Goal: Find specific page/section: Find specific page/section

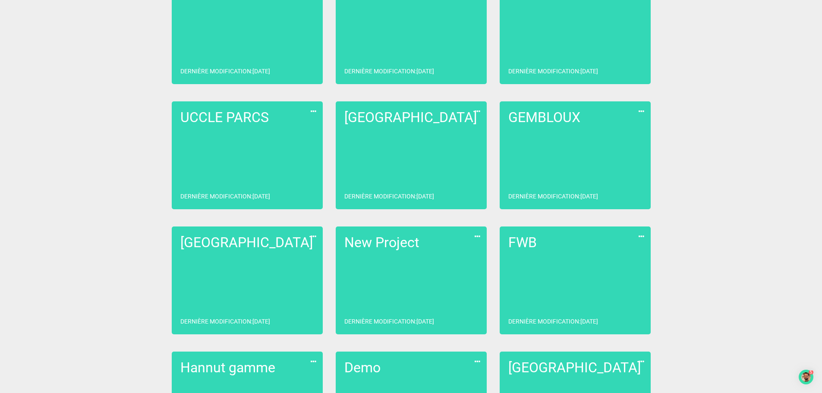
scroll to position [474, 0]
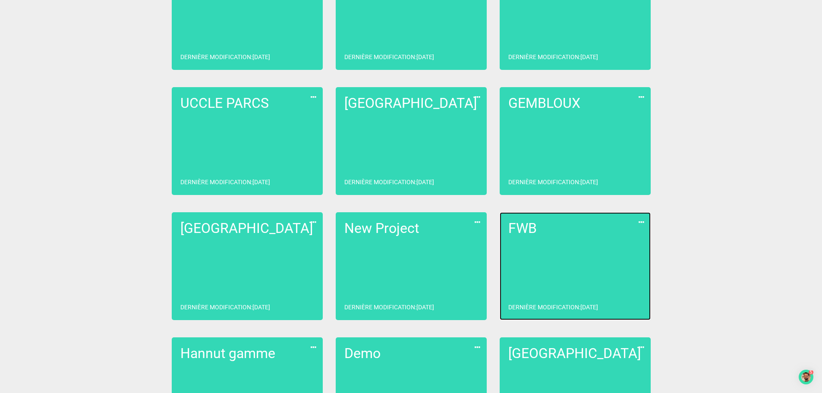
click at [559, 270] on link "FWB Dernière modification : [DATE]" at bounding box center [574, 266] width 151 height 108
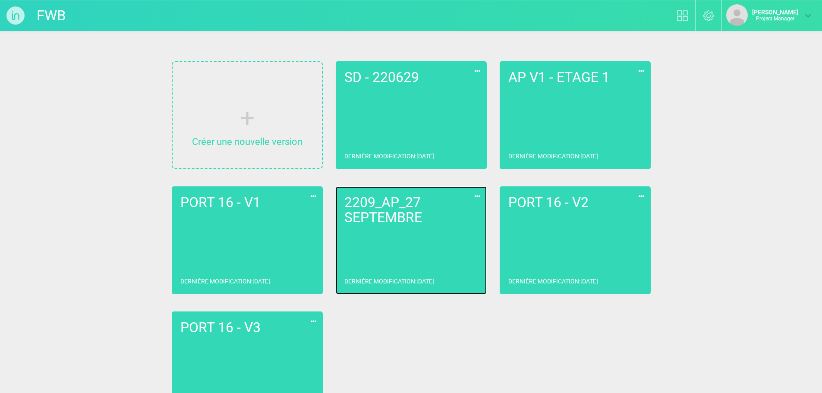
click at [394, 231] on link "2209_AP_27 SEPTEMBRE Dernière modification : [DATE]" at bounding box center [411, 240] width 151 height 108
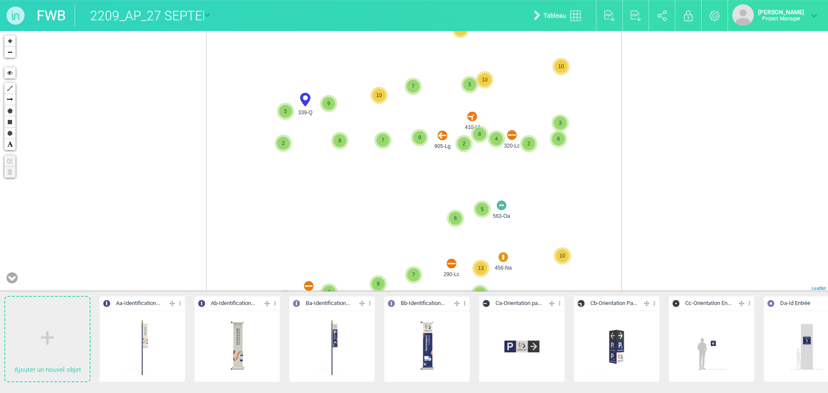
drag, startPoint x: 443, startPoint y: 106, endPoint x: 443, endPoint y: 271, distance: 165.2
click at [443, 271] on div "9 10 3 10 9 12 7 15 9 15 10 11 17 8 10 16 8 11 16 8 14 8 14 563-Oa 535-Oa 361-L…" at bounding box center [414, 161] width 828 height 261
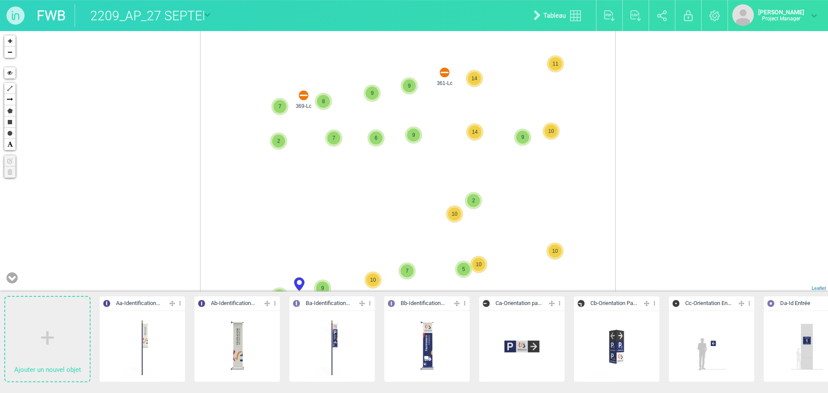
drag, startPoint x: 440, startPoint y: 214, endPoint x: 426, endPoint y: 313, distance: 99.4
click at [426, 313] on div "Ajouter un nouvel objet Aa - Identification... Editer Cacher Aff. uniquement Du…" at bounding box center [414, 212] width 828 height 362
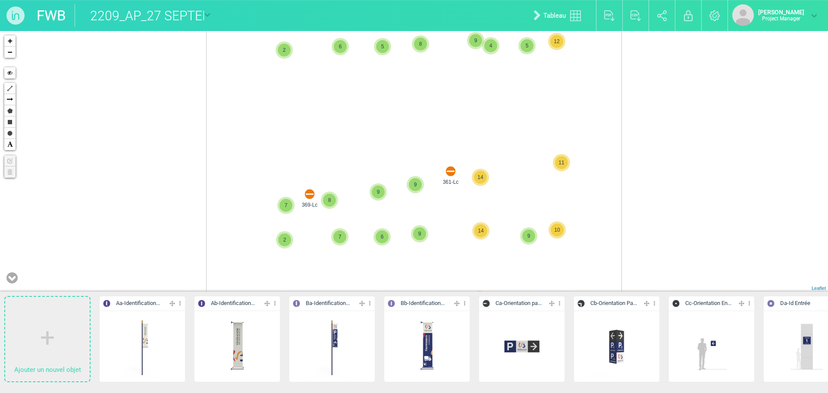
drag, startPoint x: 440, startPoint y: 150, endPoint x: 417, endPoint y: 317, distance: 169.0
click at [417, 317] on div "Ajouter un nouvel objet Aa - Identification... Editer Cacher Aff. uniquement Du…" at bounding box center [414, 212] width 828 height 362
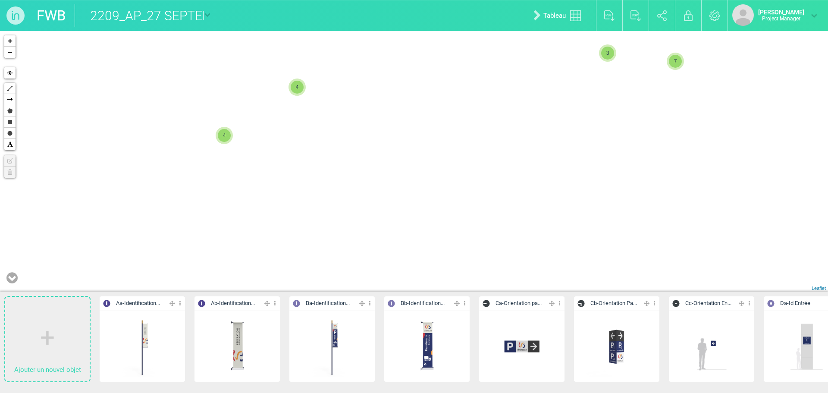
click at [433, 184] on div "361-Lc 369-Lc 392-Lf 420-Lb 449-Na 2 2 2 4 5 409-Ld 408-Lf 2 5 4 4 4 4 2 4 3 3 …" at bounding box center [414, 161] width 828 height 261
click at [437, 220] on div "361-Lc 369-Lc 392-Lf 420-Lb 449-Na 2 2 2 4 5 409-Ld 408-Lf 2 5 4 4 4 4 2 4 3 3 …" at bounding box center [414, 161] width 828 height 261
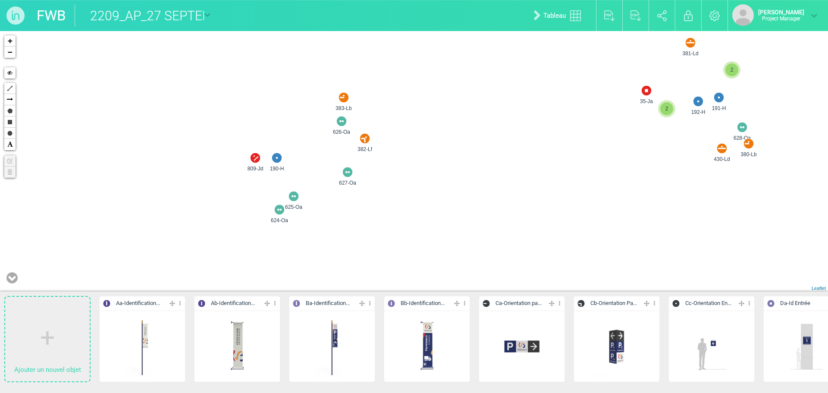
drag, startPoint x: 333, startPoint y: 188, endPoint x: 388, endPoint y: 246, distance: 79.9
click at [391, 246] on div "392-Lf 409-Ld 408-Lf 396-Ld 406-Ld 393-Ld 391-Le 381-Ld 777-P 39-Jb 620-Oc 619-…" at bounding box center [414, 161] width 828 height 261
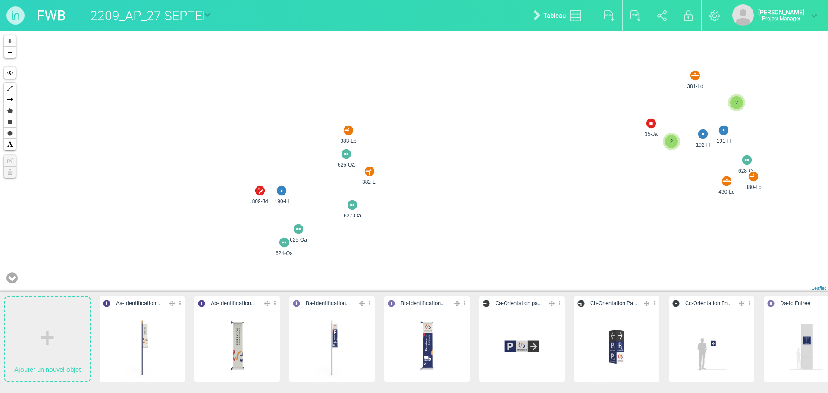
drag, startPoint x: 257, startPoint y: 137, endPoint x: 254, endPoint y: 149, distance: 12.0
click at [254, 149] on div "381-Ld 809-Jd 190-H 625-Oa 624-Oa 627-Oa 382-Lf 626-Oa 383-Lb 35-Ja 628-Oa 430-…" at bounding box center [414, 161] width 828 height 261
